Goal: Information Seeking & Learning: Learn about a topic

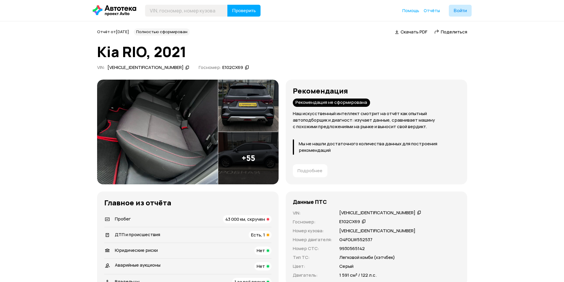
scroll to position [118, 0]
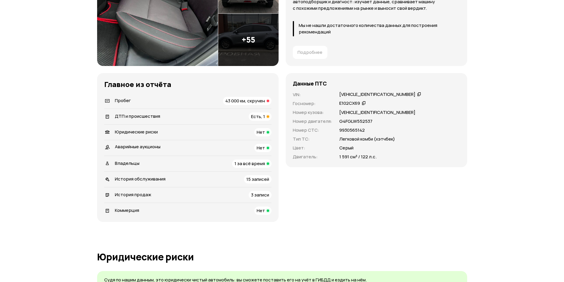
click at [219, 102] on div "Пробег 43 000 км, скручен" at bounding box center [187, 101] width 167 height 8
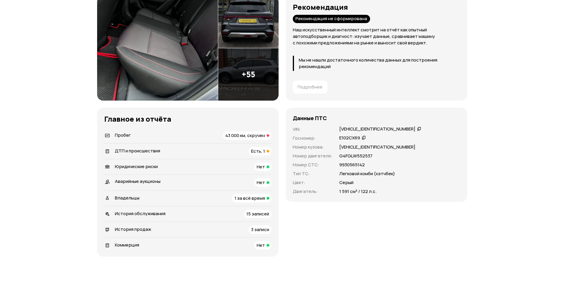
scroll to position [89, 0]
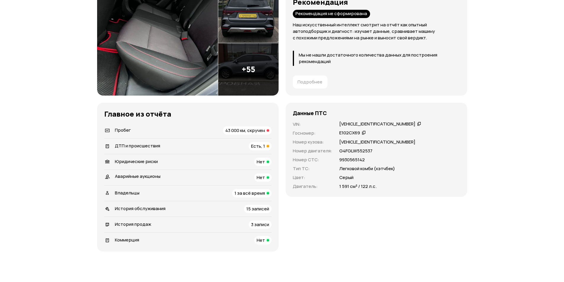
click at [267, 149] on div "Есть, 1" at bounding box center [260, 146] width 23 height 8
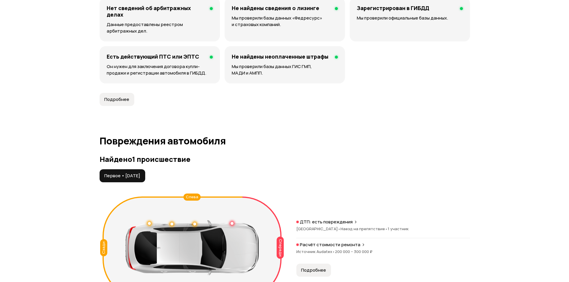
scroll to position [603, 0]
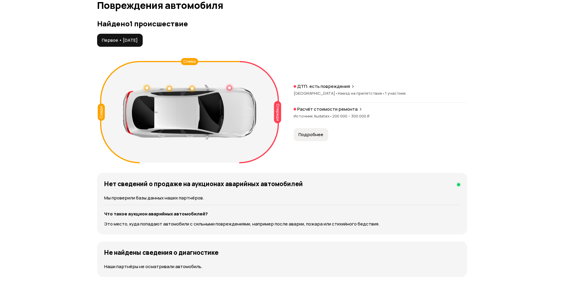
click at [303, 134] on span "Подробнее" at bounding box center [311, 135] width 25 height 6
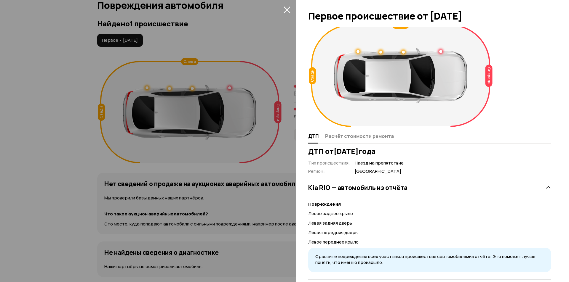
scroll to position [0, 0]
